Goal: Information Seeking & Learning: Find specific fact

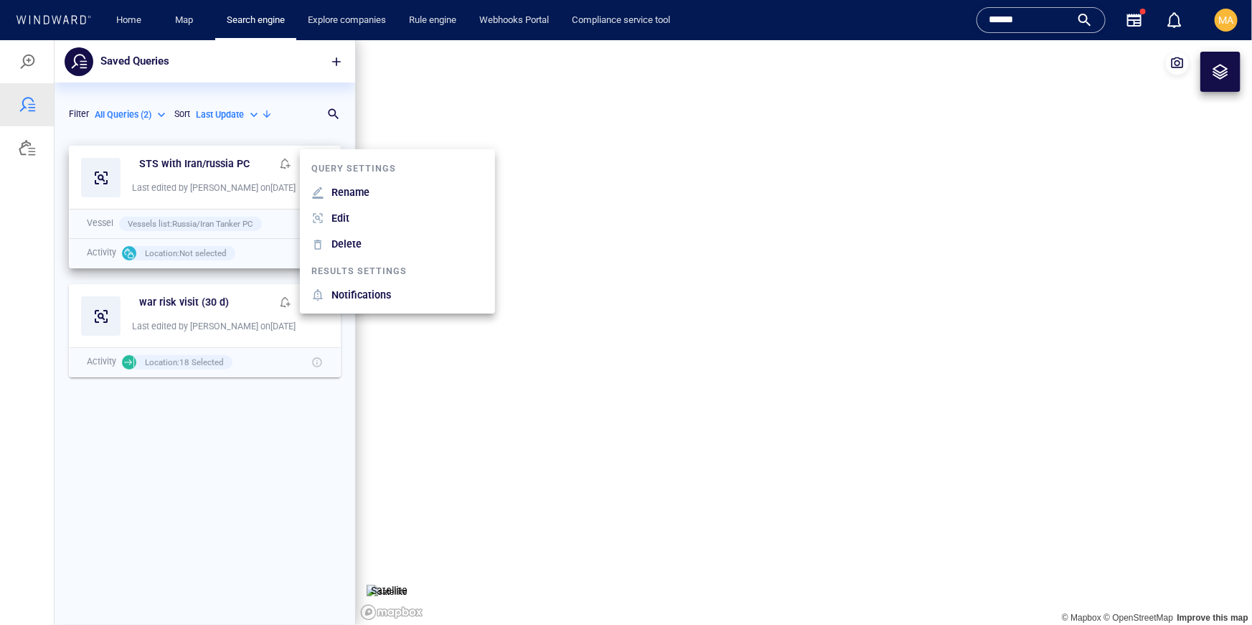
scroll to position [487, 301]
click at [31, 62] on div at bounding box center [626, 331] width 1252 height 585
click at [29, 56] on div at bounding box center [27, 60] width 17 height 17
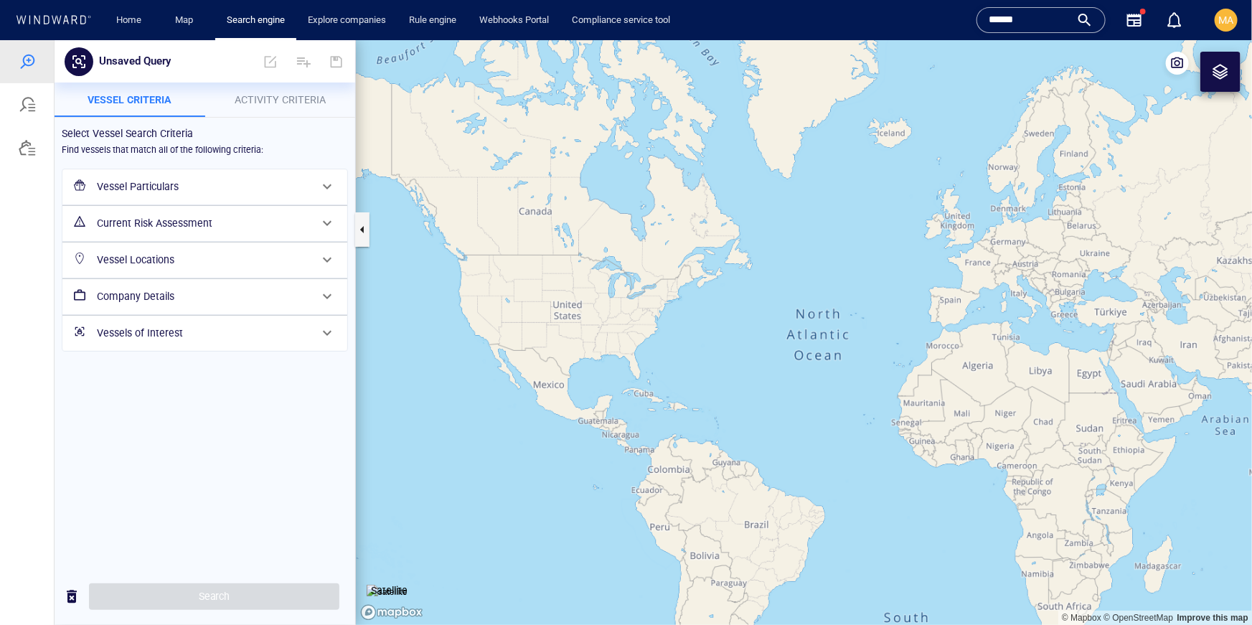
click at [101, 184] on h6 "Vessel Particulars" at bounding box center [203, 186] width 213 height 18
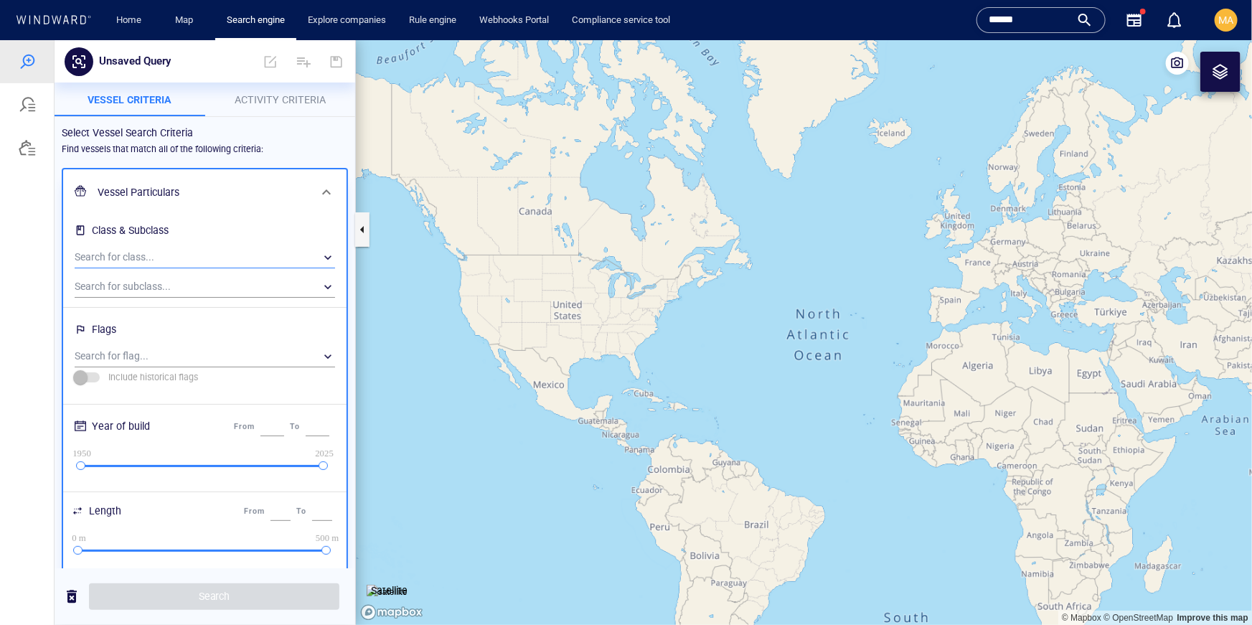
click at [161, 255] on div "​" at bounding box center [205, 257] width 261 height 22
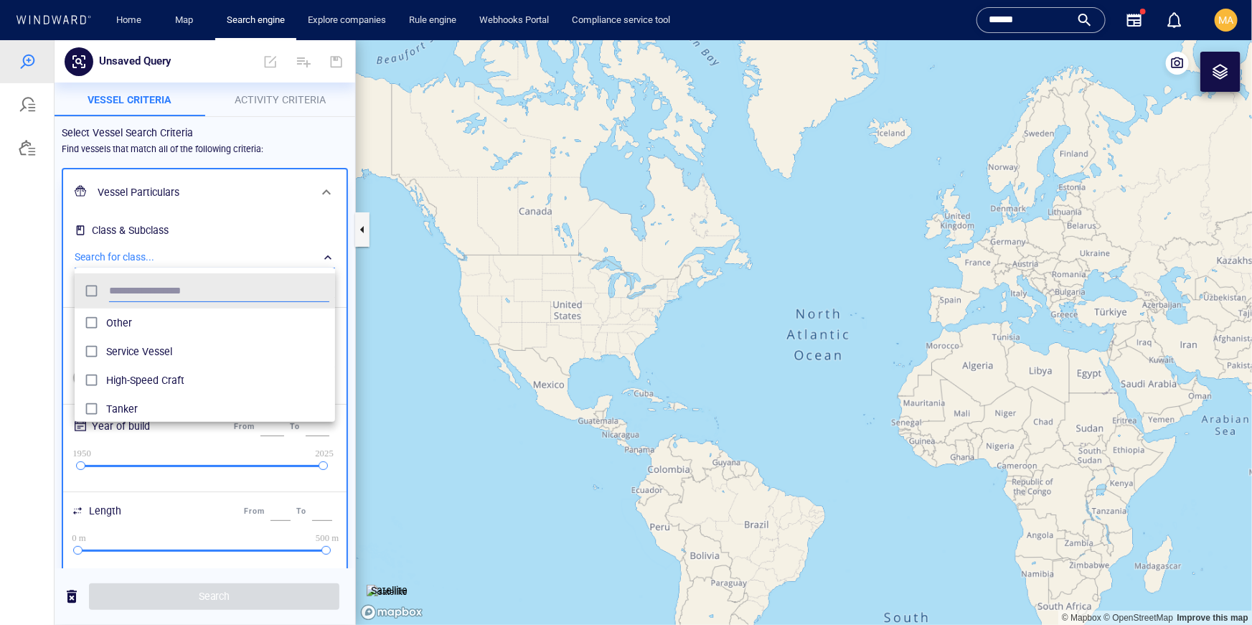
scroll to position [144, 261]
click at [161, 254] on div at bounding box center [626, 331] width 1252 height 585
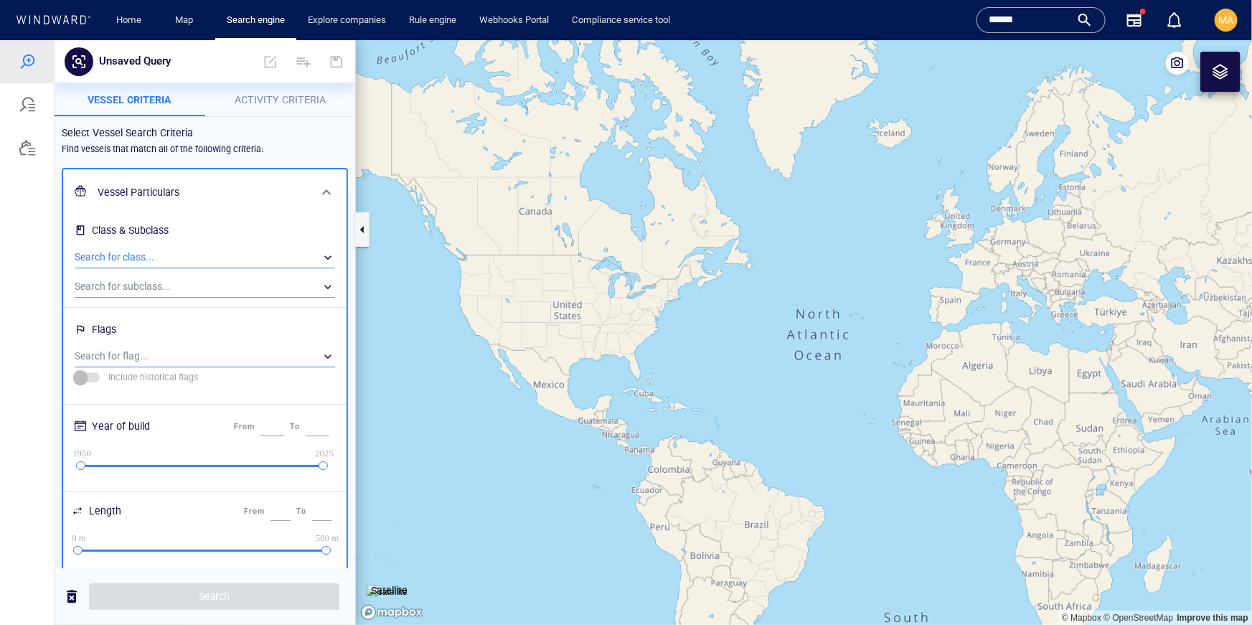
click at [142, 350] on div "​" at bounding box center [205, 356] width 261 height 22
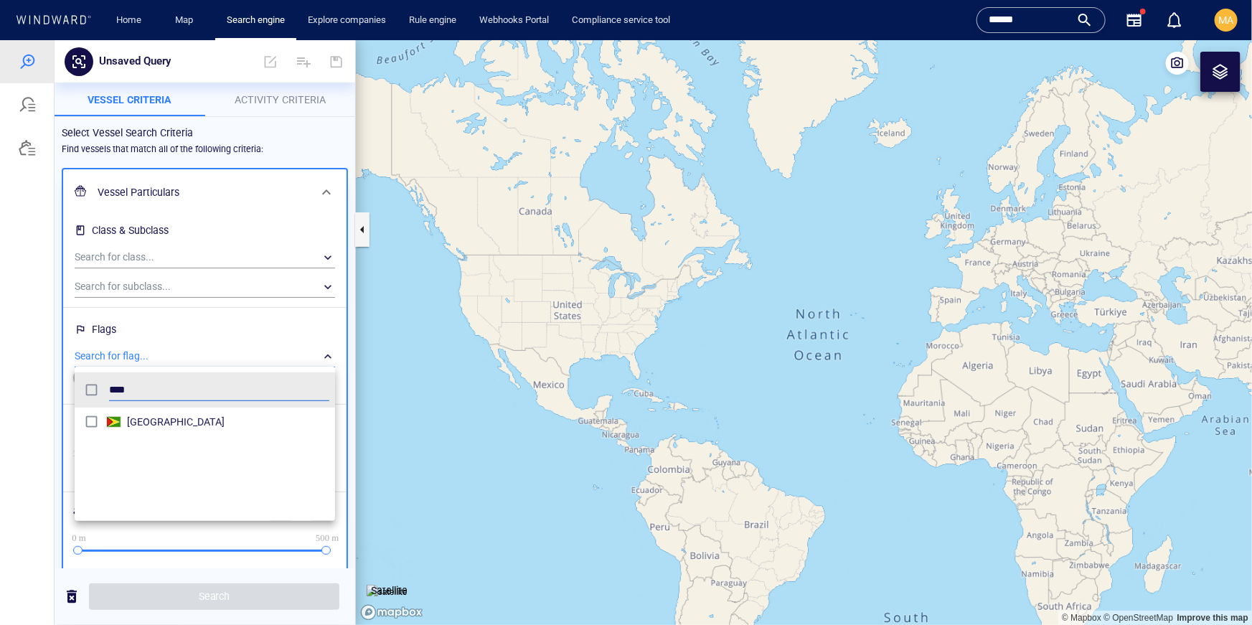
type input "****"
click at [111, 424] on span "grid" at bounding box center [113, 421] width 15 height 11
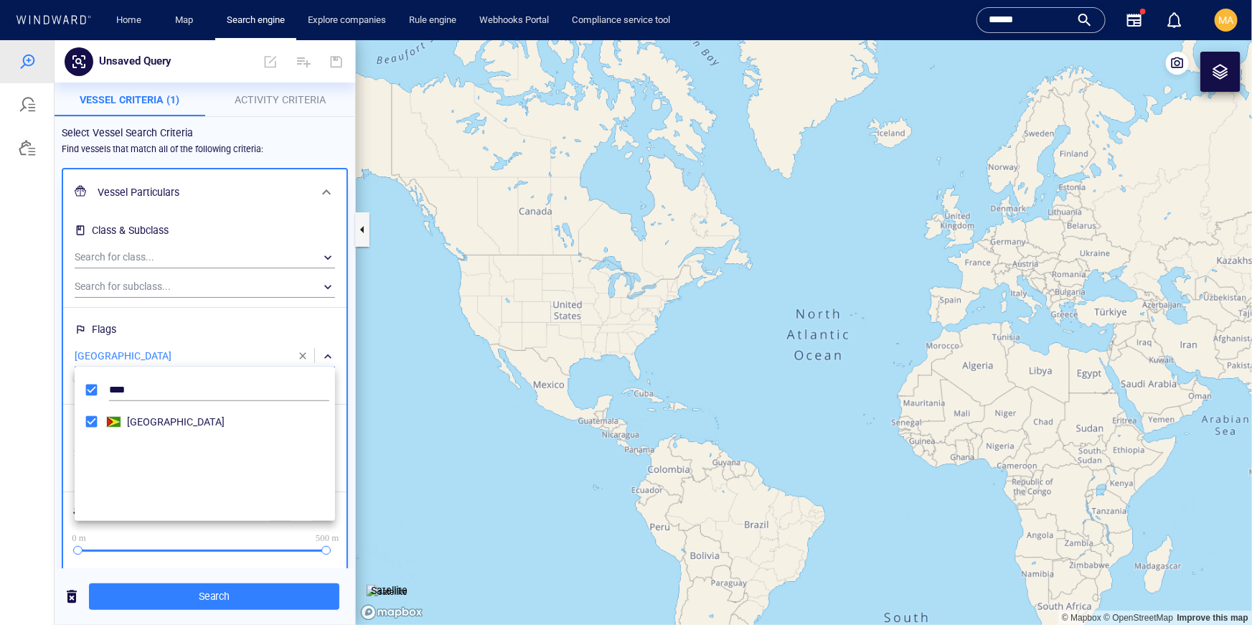
click at [217, 601] on div at bounding box center [626, 331] width 1252 height 585
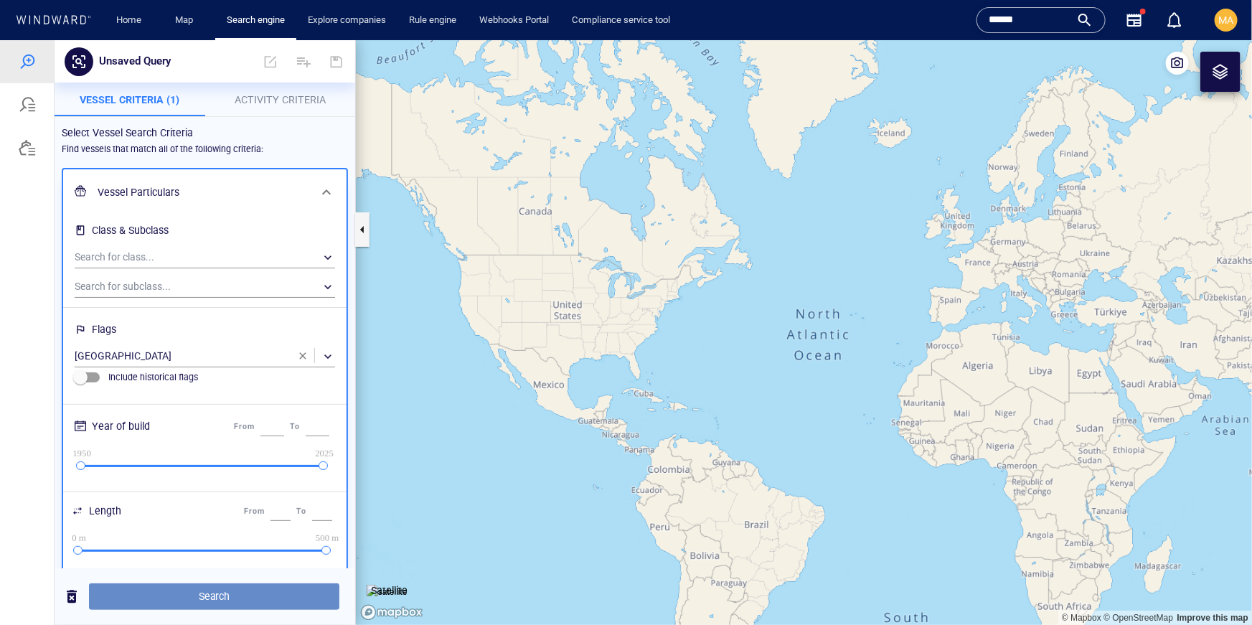
click at [191, 602] on span "Search" at bounding box center [214, 596] width 228 height 18
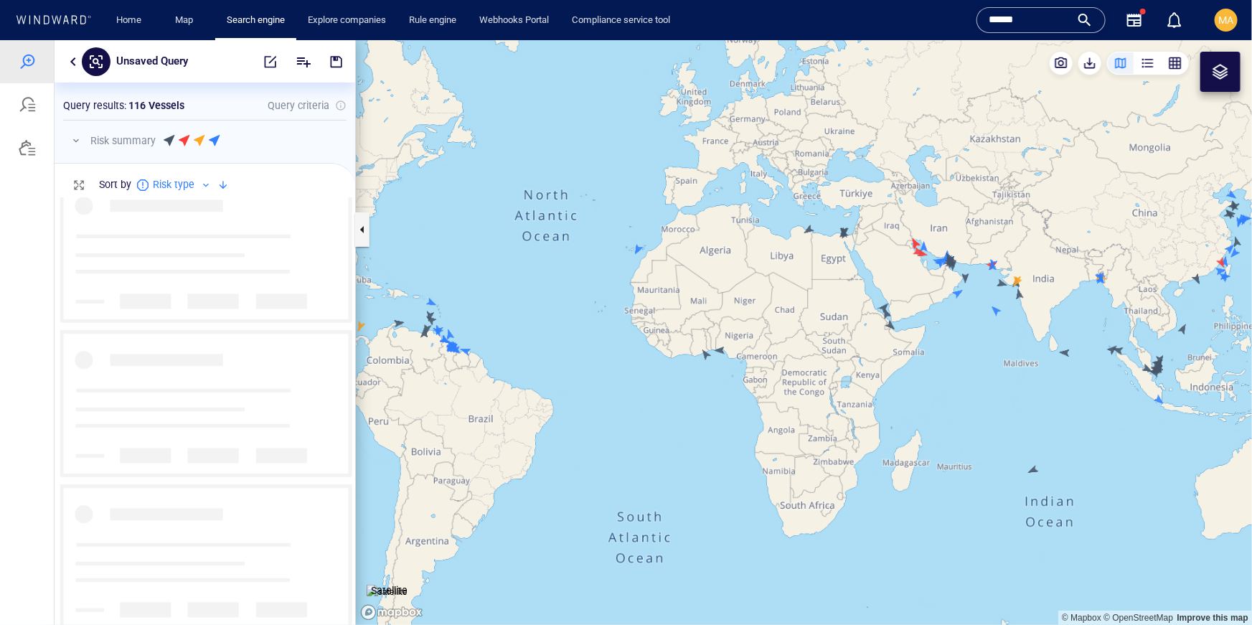
scroll to position [3014, 0]
click at [183, 139] on div at bounding box center [186, 140] width 11 height 15
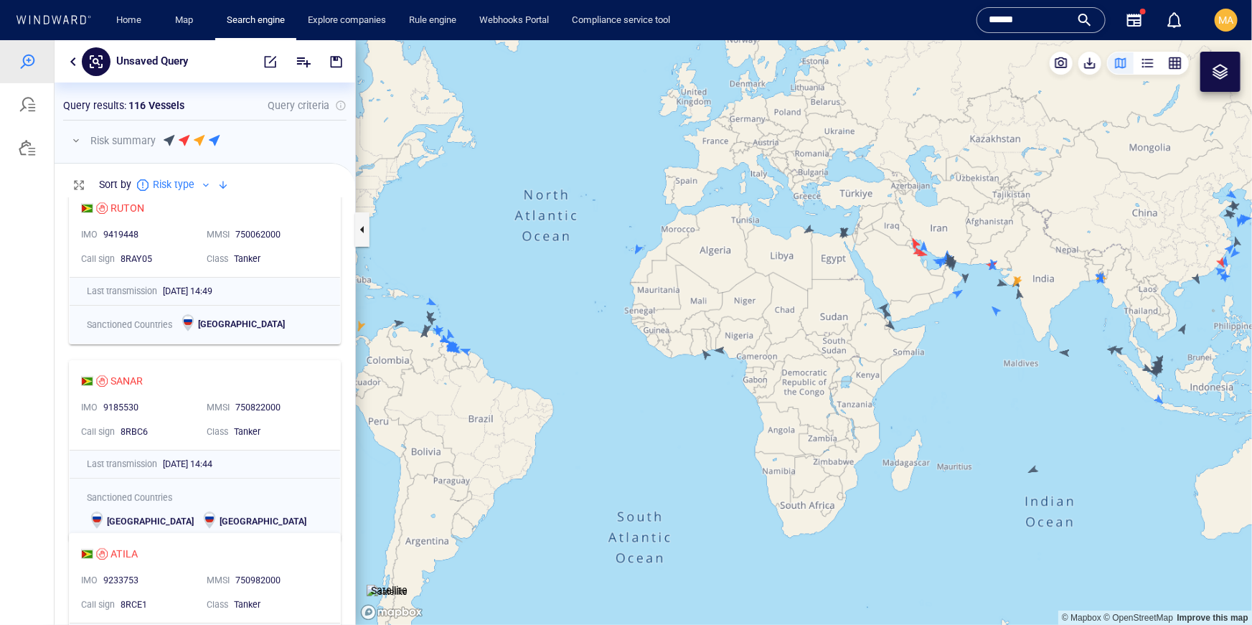
click at [101, 139] on p "Risk summary" at bounding box center [122, 139] width 65 height 17
click at [76, 143] on button "button" at bounding box center [75, 139] width 17 height 17
